Goal: Information Seeking & Learning: Learn about a topic

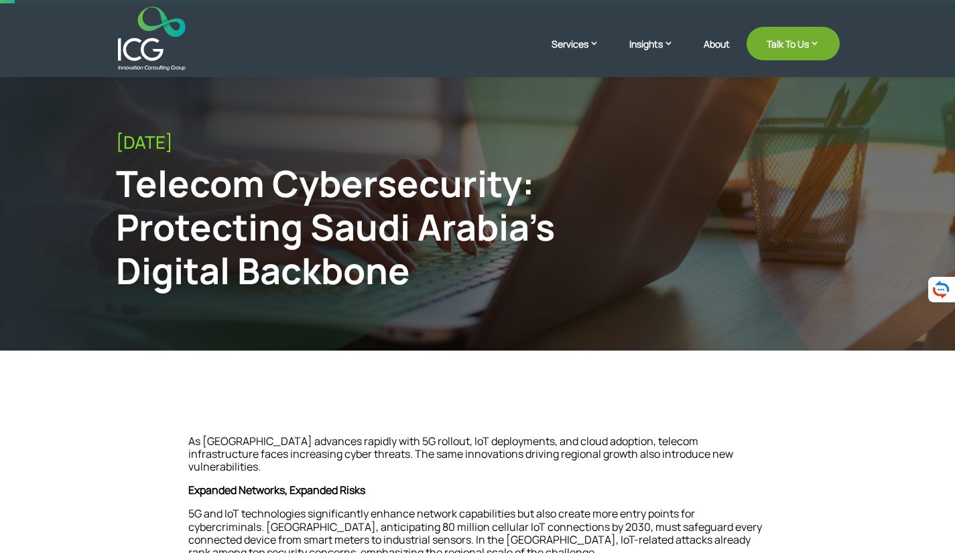
scroll to position [24, 0]
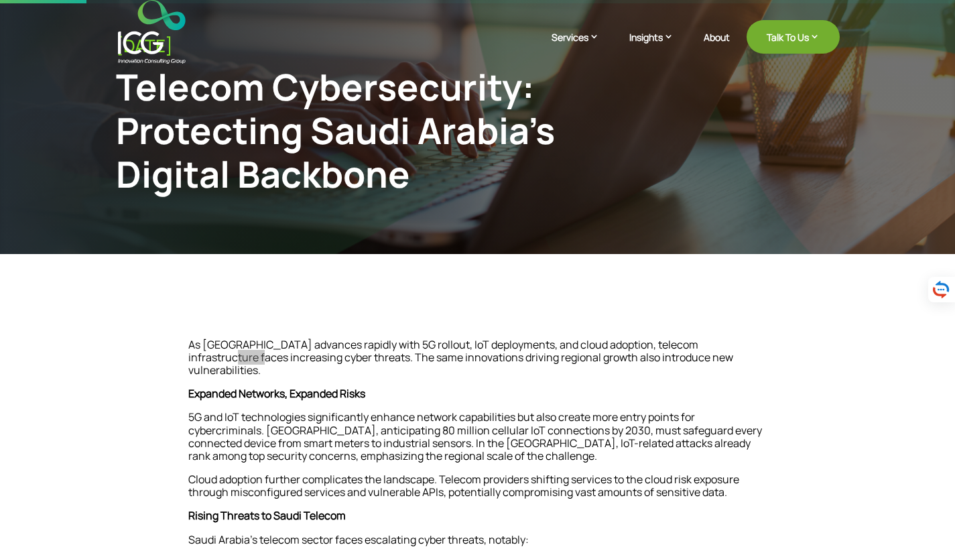
scroll to position [63, 0]
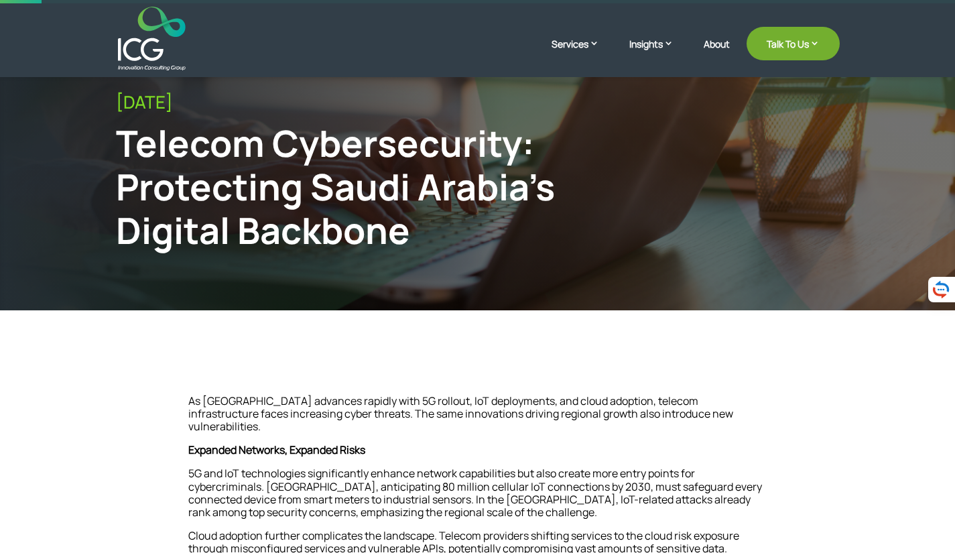
click at [471, 444] on p "Expanded Networks, Expanded Risks" at bounding box center [477, 455] width 579 height 23
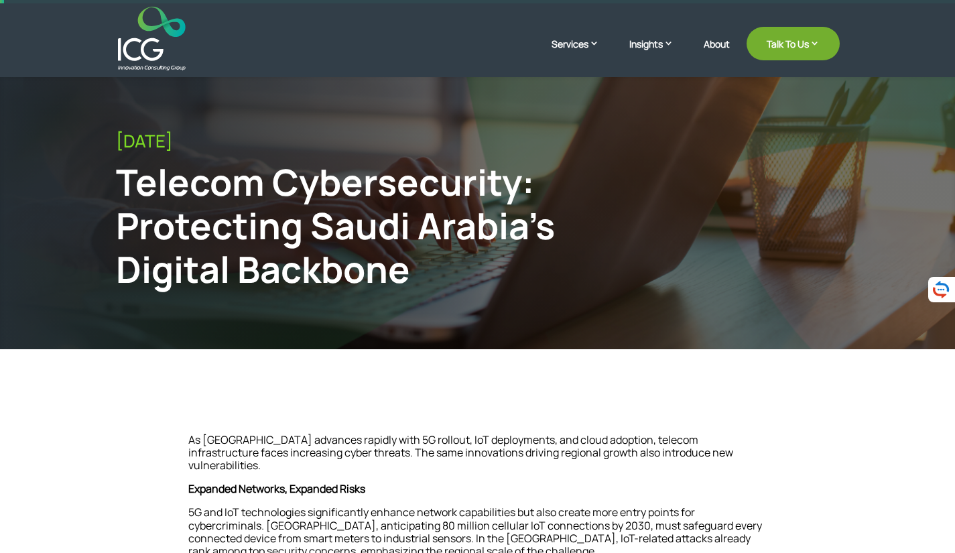
scroll to position [0, 0]
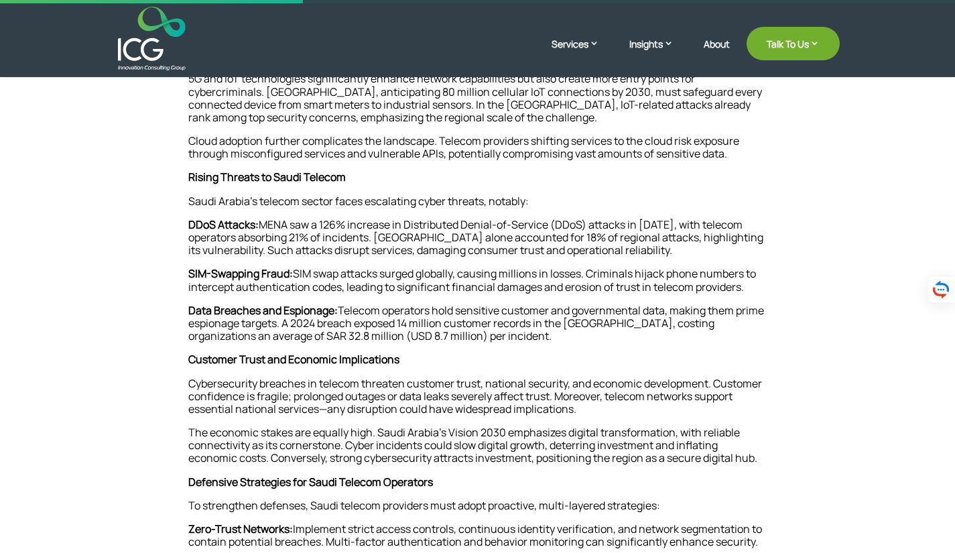
scroll to position [461, 0]
click at [282, 218] on p "DDoS Attacks: [PERSON_NAME] saw a 126% increase in Distributed Denial-of-Servic…" at bounding box center [477, 243] width 579 height 50
click at [317, 224] on p "DDoS Attacks: [PERSON_NAME] saw a 126% increase in Distributed Denial-of-Servic…" at bounding box center [477, 243] width 579 height 50
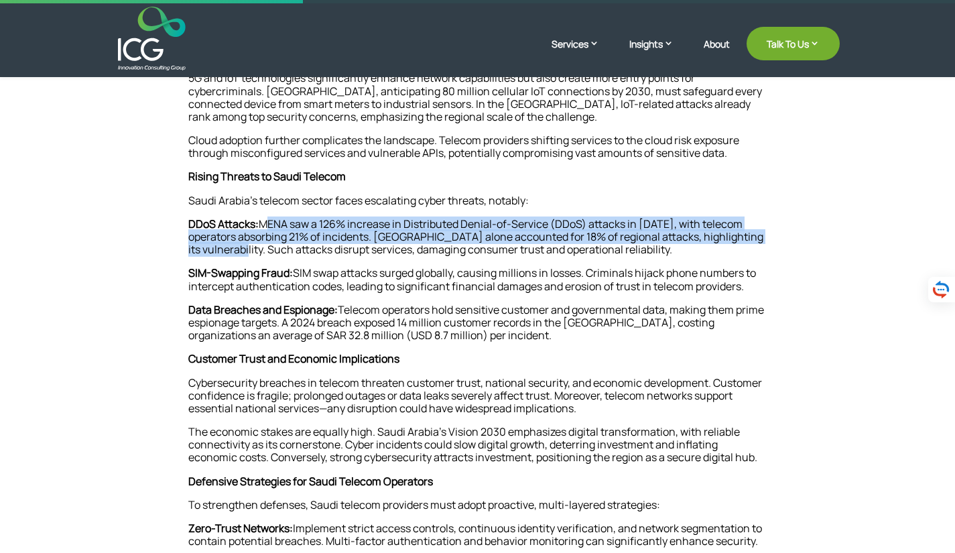
drag, startPoint x: 264, startPoint y: 209, endPoint x: 253, endPoint y: 245, distance: 38.0
click at [253, 245] on p "DDoS Attacks: [PERSON_NAME] saw a 126% increase in Distributed Denial-of-Servic…" at bounding box center [477, 243] width 579 height 50
copy p "MENA saw a 126% increase in Distributed Denial-of-Service (DDoS) attacks in [DA…"
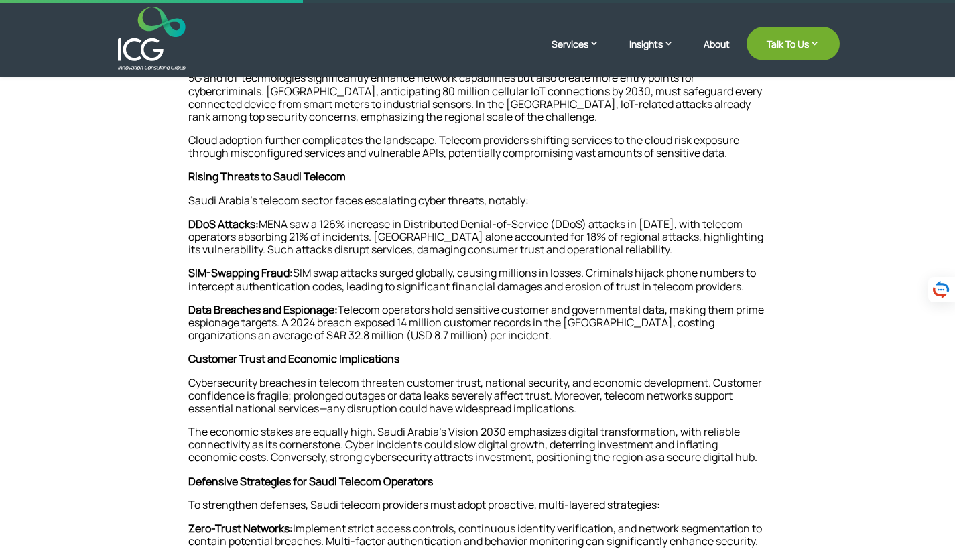
click at [607, 377] on p "Cybersecurity breaches in telecom threaten customer trust, national security, a…" at bounding box center [477, 402] width 579 height 50
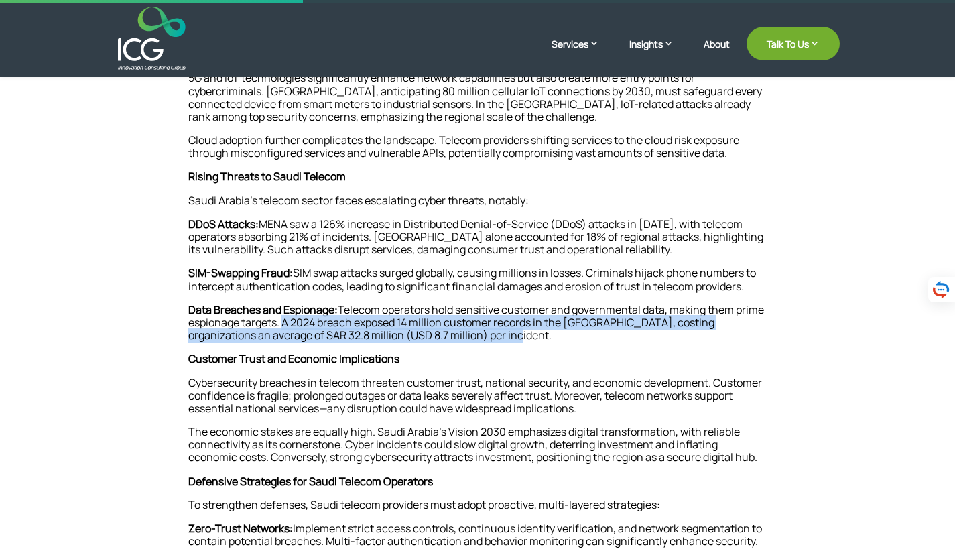
drag, startPoint x: 313, startPoint y: 310, endPoint x: 483, endPoint y: 337, distance: 171.6
click at [483, 337] on p "Data Breaches and Espionage: Telecom operators hold sensitive customer and gove…" at bounding box center [477, 329] width 579 height 50
copy p "A 2024 breach exposed 14 million customer records in the [GEOGRAPHIC_DATA], cos…"
click at [440, 314] on p "Data Breaches and Espionage: Telecom operators hold sensitive customer and gove…" at bounding box center [477, 329] width 579 height 50
drag, startPoint x: 316, startPoint y: 306, endPoint x: 488, endPoint y: 333, distance: 174.3
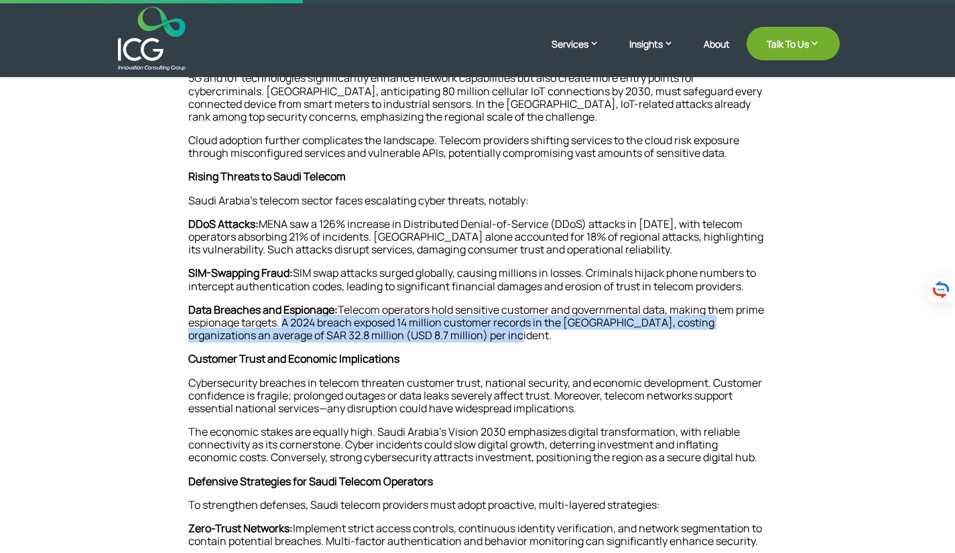
click at [488, 333] on p "Data Breaches and Espionage: Telecom operators hold sensitive customer and gove…" at bounding box center [477, 329] width 579 height 50
copy p "A 2024 breach exposed 14 million customer records in the [GEOGRAPHIC_DATA], cos…"
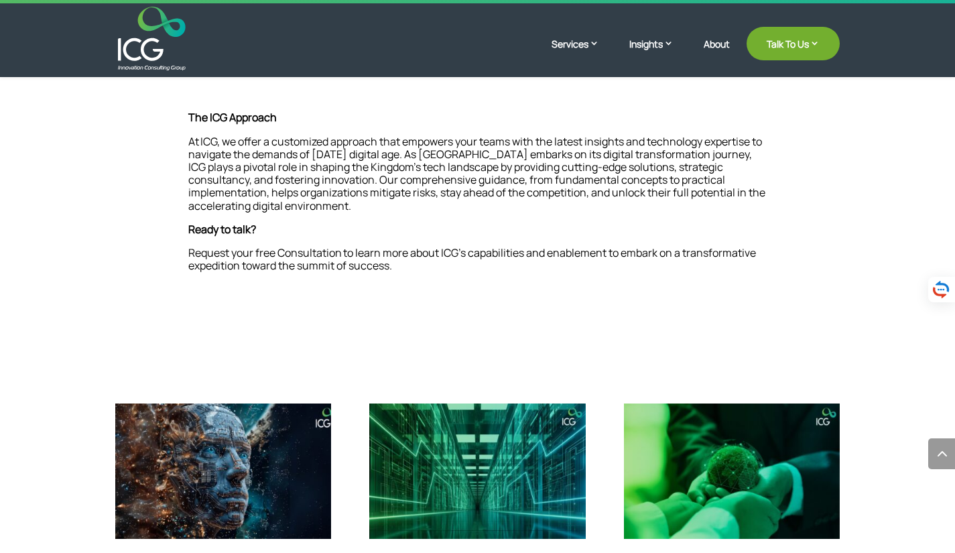
scroll to position [1537, 0]
